Goal: Task Accomplishment & Management: Complete application form

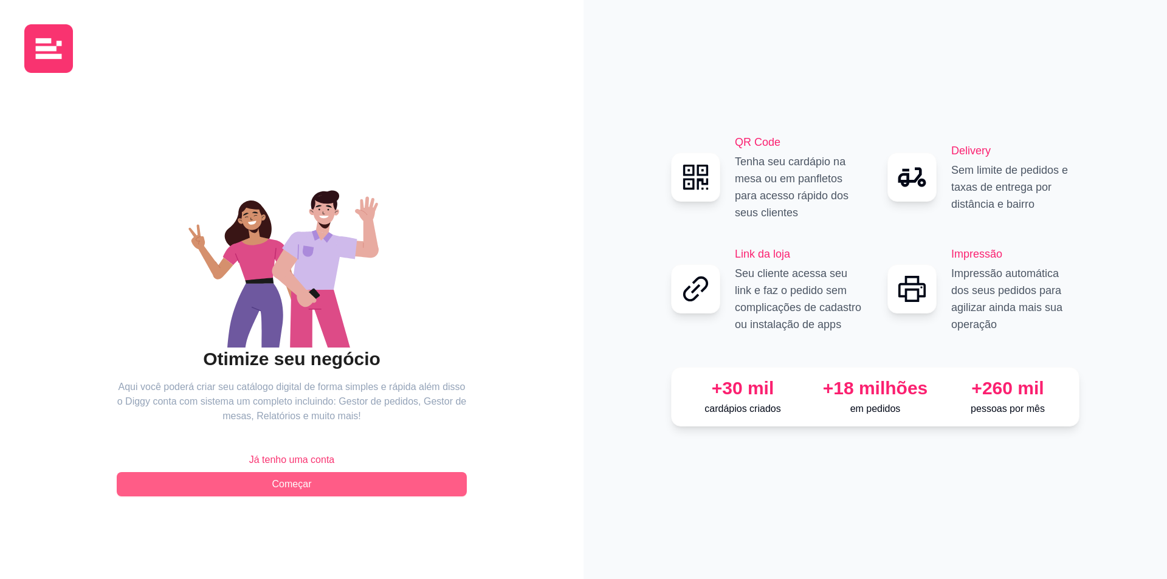
click at [319, 481] on button "Começar" at bounding box center [292, 484] width 350 height 24
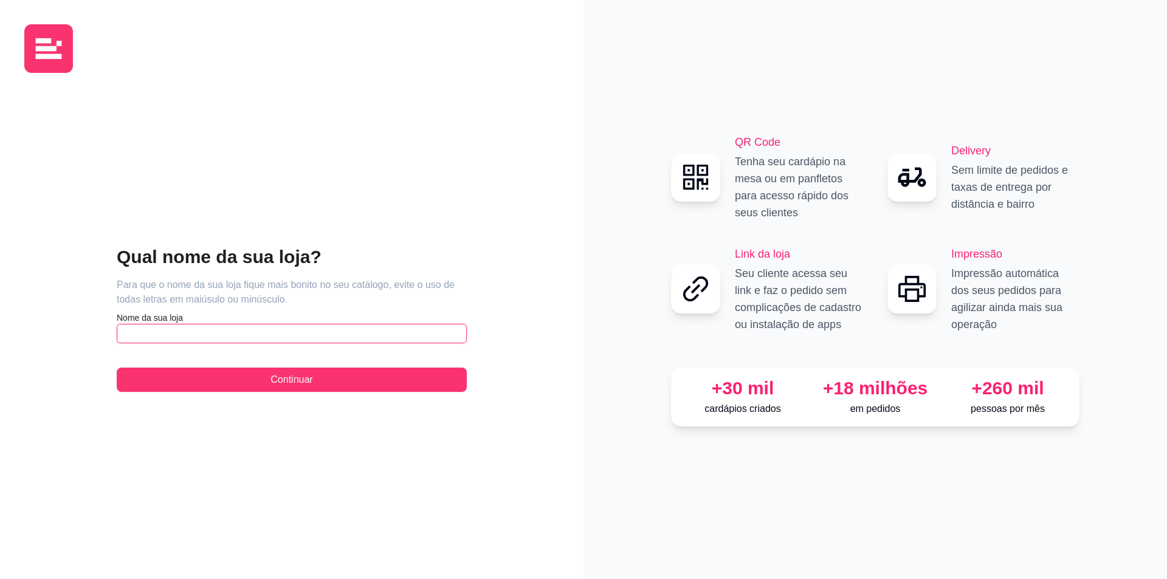
click at [335, 327] on input "text" at bounding box center [292, 333] width 350 height 19
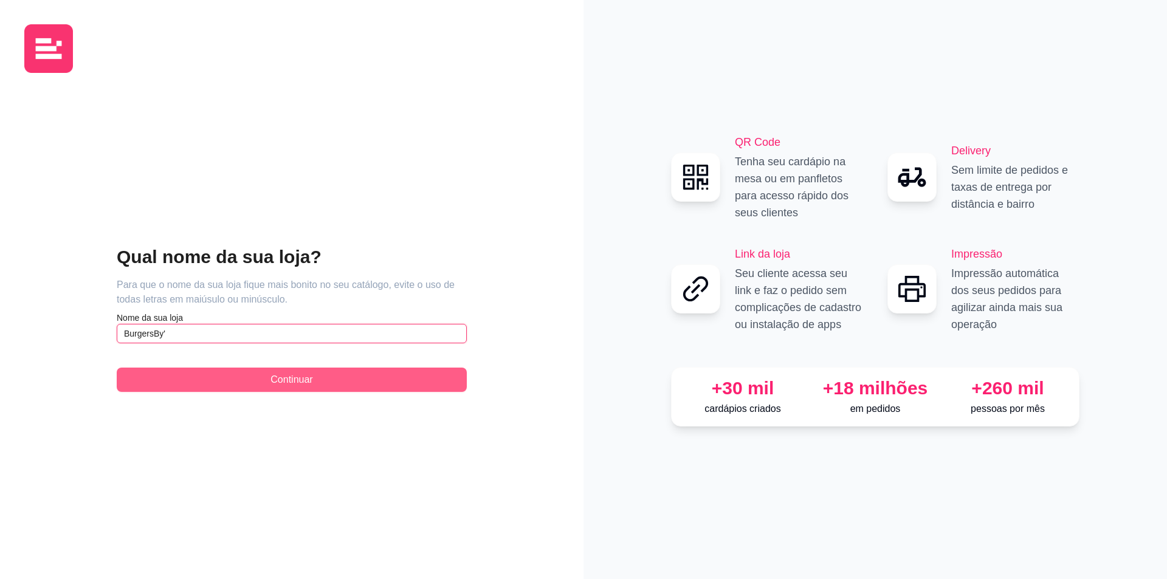
type input "BurgersBy'"
click at [244, 377] on button "Continuar" at bounding box center [292, 380] width 350 height 24
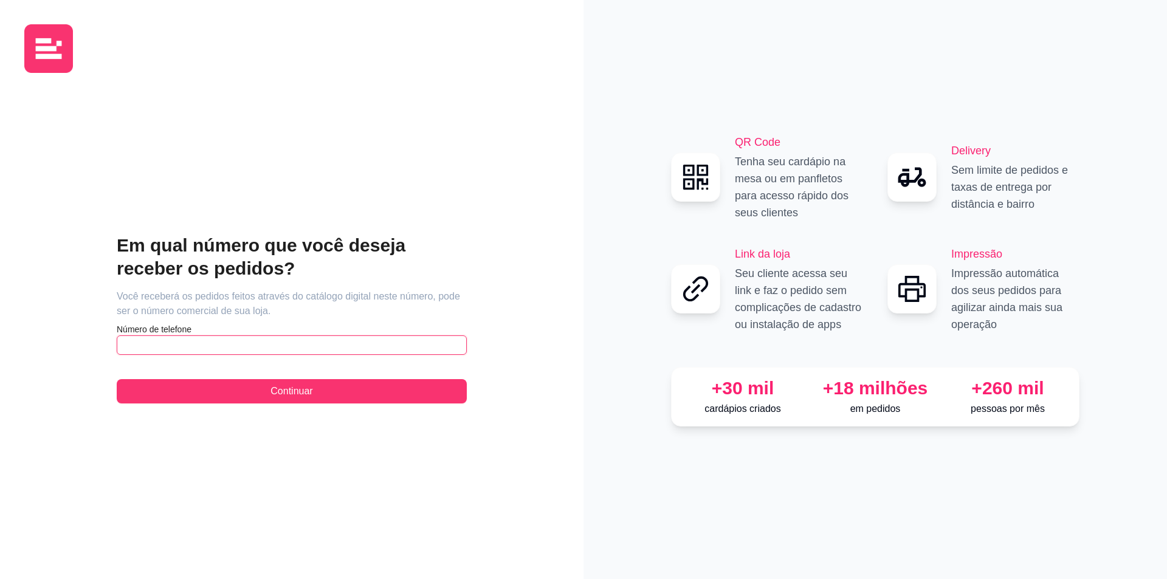
click at [332, 342] on input "text" at bounding box center [292, 344] width 350 height 19
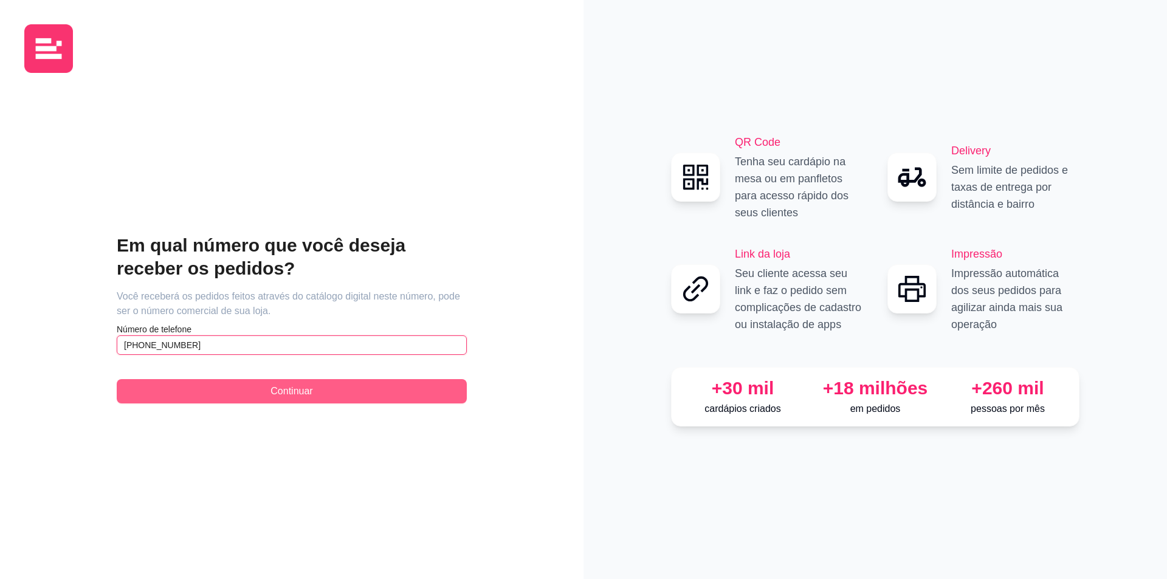
type input "[PHONE_NUMBER]"
click at [289, 396] on span "Continuar" at bounding box center [291, 391] width 42 height 15
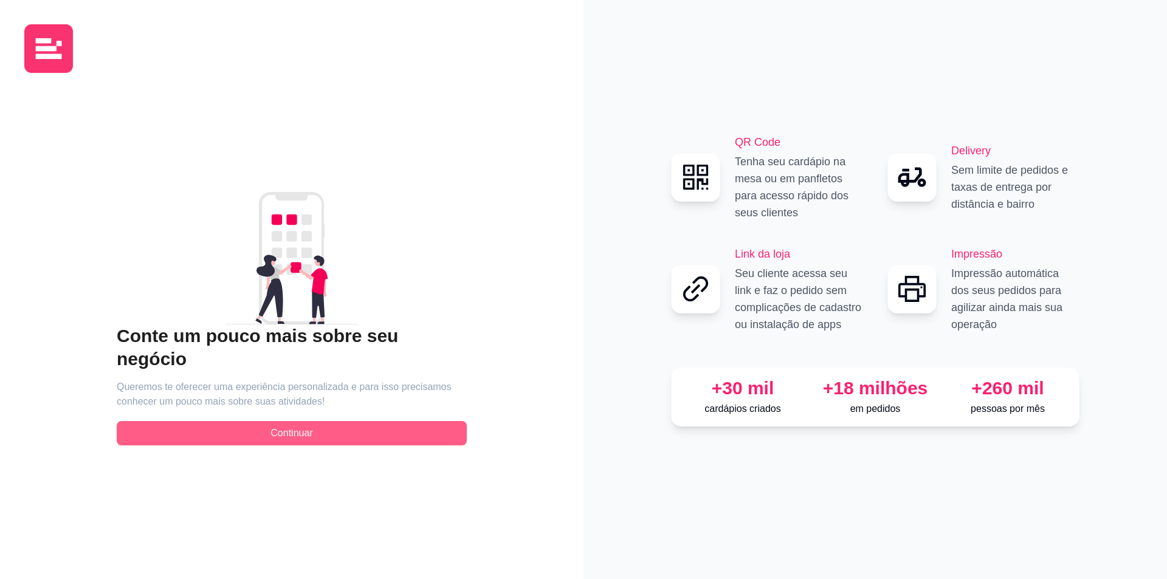
click at [291, 426] on span "Continuar" at bounding box center [291, 433] width 42 height 15
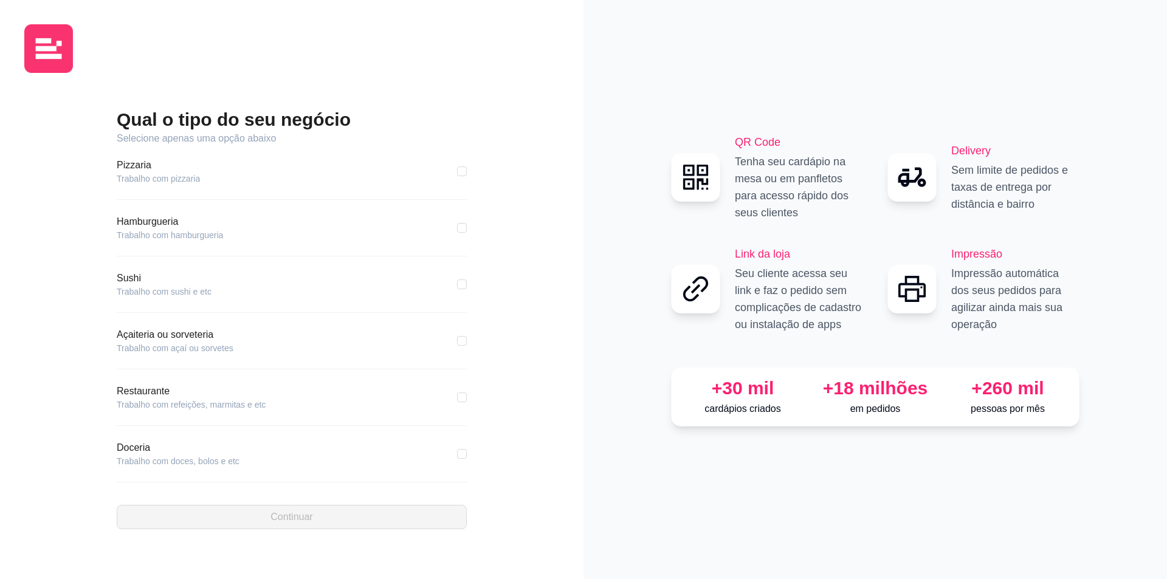
click at [182, 225] on article "Hamburgueria" at bounding box center [170, 221] width 106 height 15
click at [457, 228] on input "checkbox" at bounding box center [462, 228] width 10 height 10
checkbox input "true"
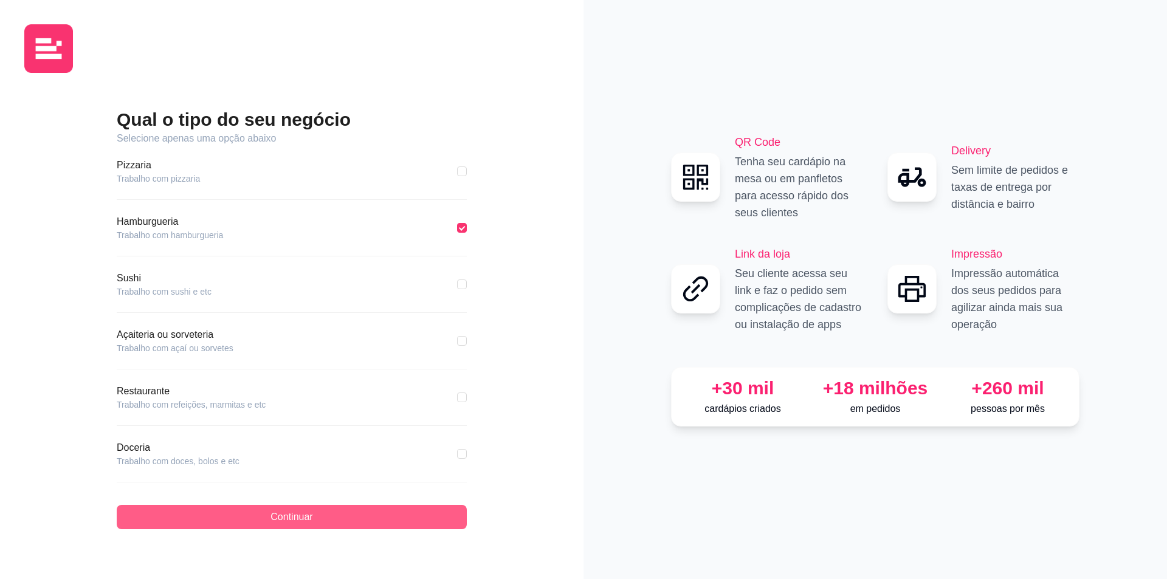
click at [323, 527] on button "Continuar" at bounding box center [292, 517] width 350 height 24
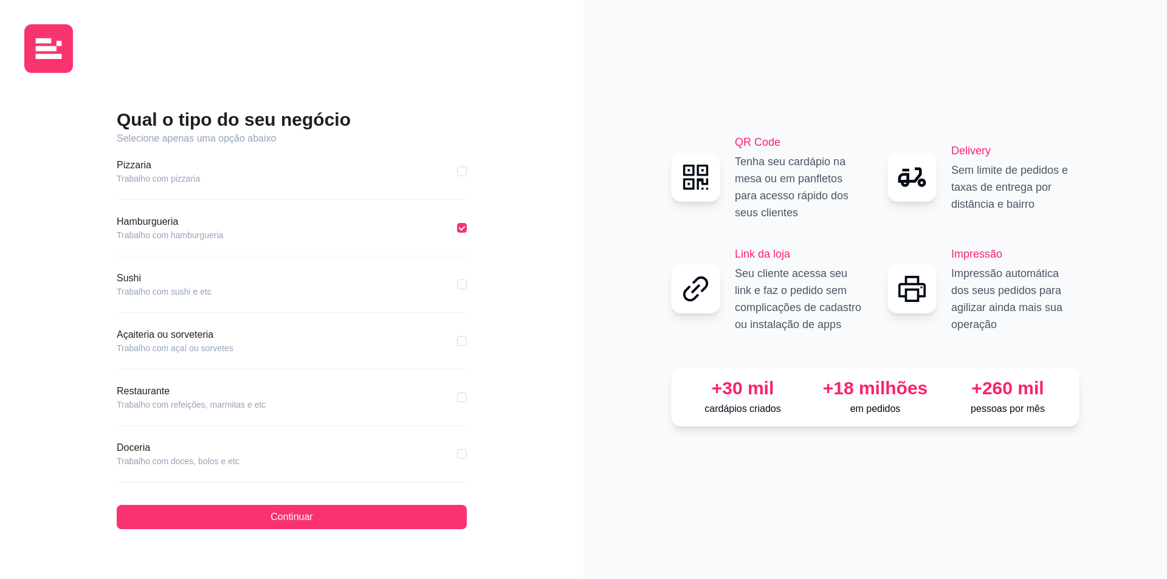
scroll to position [117, 0]
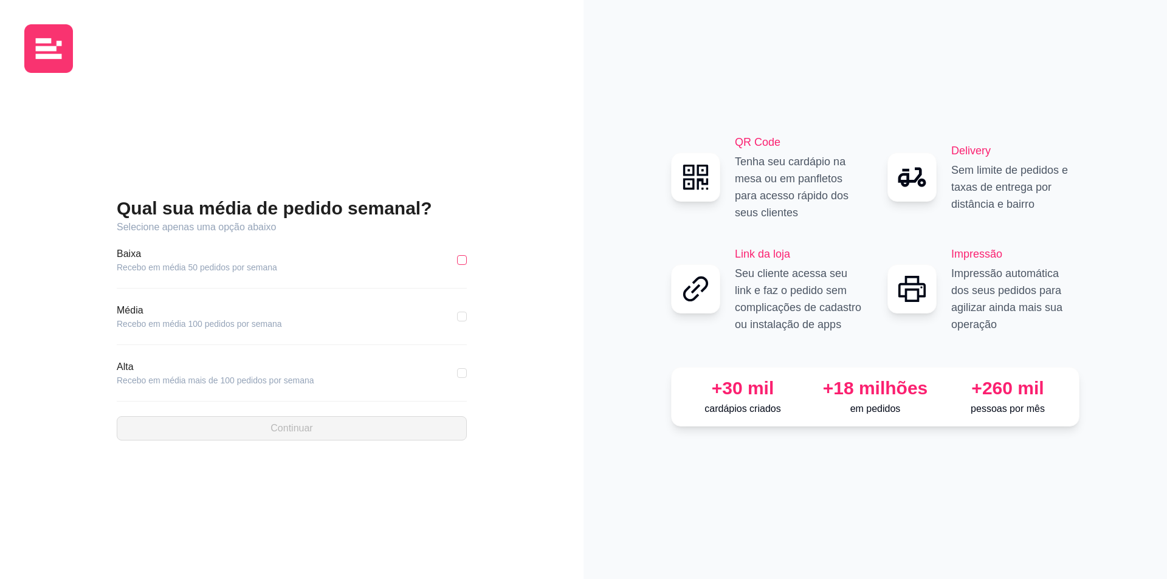
click at [459, 258] on input "checkbox" at bounding box center [462, 260] width 10 height 10
checkbox input "true"
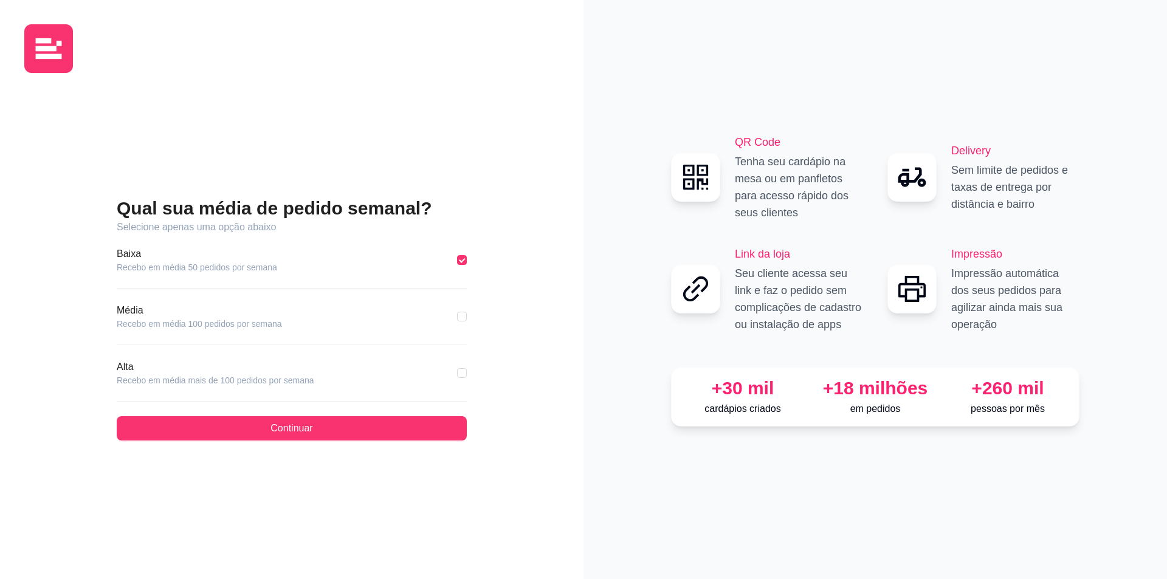
click at [467, 315] on div "Qual sua média de pedido semanal? Selecione apenas uma opção abaixo [GEOGRAPHIC…" at bounding box center [291, 319] width 535 height 472
click at [465, 315] on input "checkbox" at bounding box center [462, 317] width 10 height 10
checkbox input "true"
checkbox input "false"
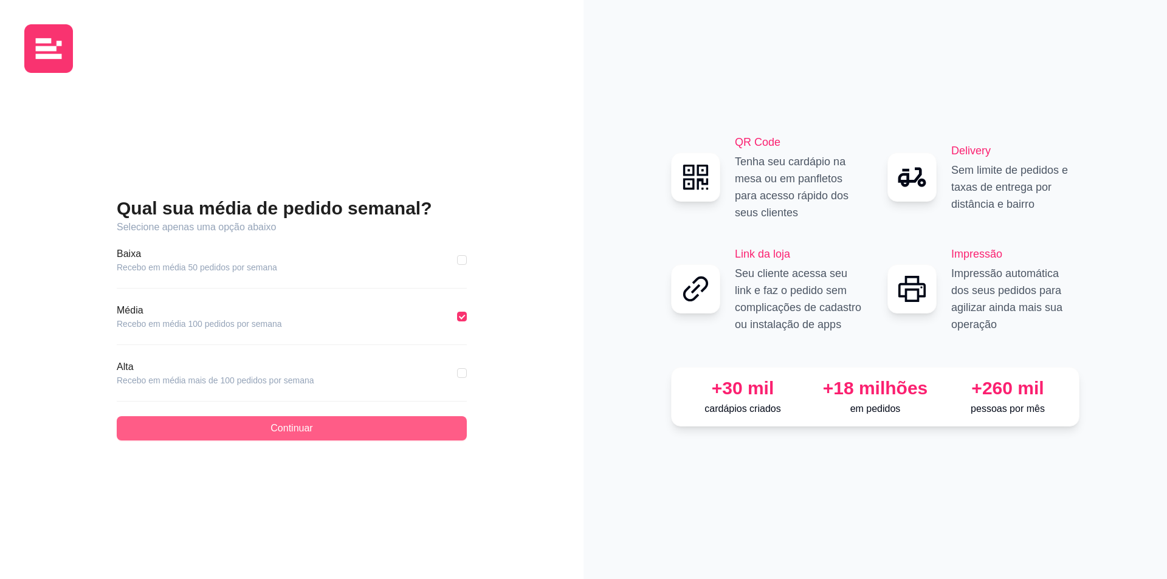
click at [428, 436] on button "Continuar" at bounding box center [292, 428] width 350 height 24
